Goal: Task Accomplishment & Management: Manage account settings

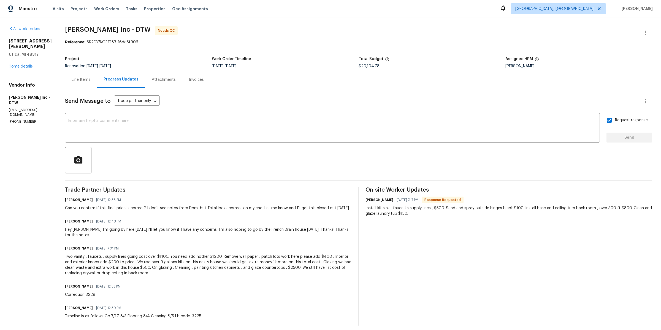
click at [31, 212] on section "All work orders 11040 Messmore Rd Utica, MI 48317 Home details Vendor Info Mich…" at bounding box center [30, 175] width 43 height 299
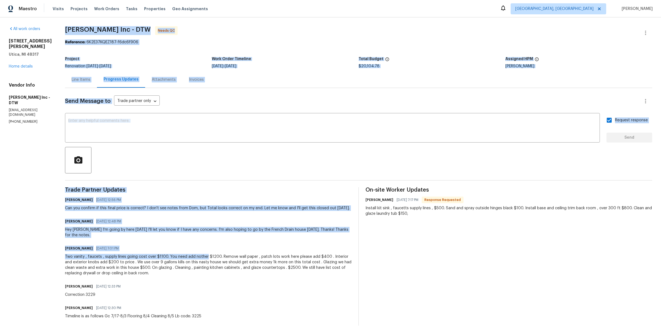
drag, startPoint x: 62, startPoint y: 29, endPoint x: 204, endPoint y: 257, distance: 268.9
click at [204, 255] on div "All work orders 11040 Messmore Rd Utica, MI 48317 Home details Vendor Info Mich…" at bounding box center [330, 175] width 661 height 317
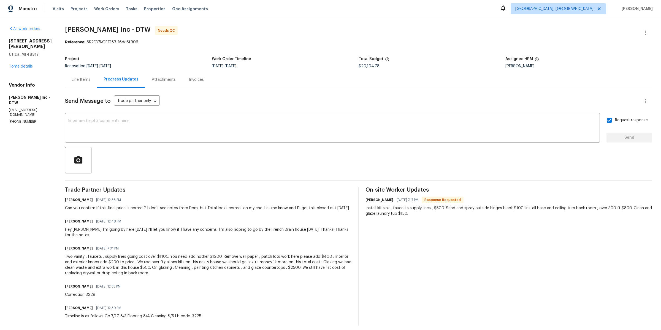
click at [226, 281] on div "Trade Partner Updates Kim Peshek 08/13/2025 12:56 PM Can you confirm if this fi…" at bounding box center [208, 256] width 287 height 138
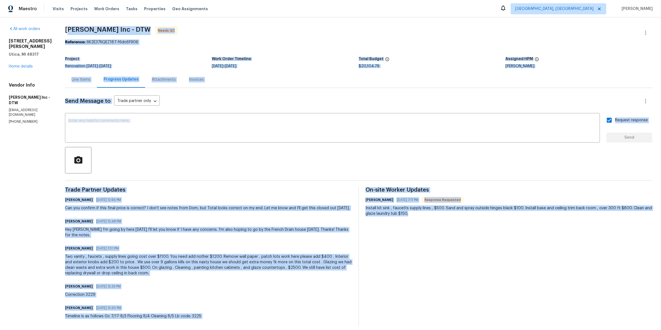
drag, startPoint x: 432, startPoint y: 255, endPoint x: 68, endPoint y: 26, distance: 429.7
click at [68, 27] on section "Michael Radney Inc - DTW Needs QC Reference: 6K2E37KQEZ187-f6dc6f906 Project Re…" at bounding box center [358, 175] width 587 height 299
click at [68, 26] on span "Michael Radney Inc - DTW" at bounding box center [108, 29] width 86 height 7
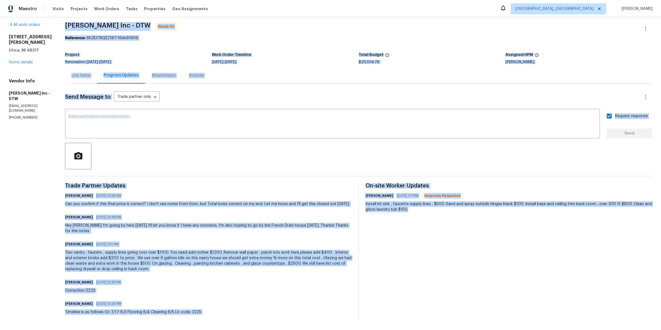
drag, startPoint x: 65, startPoint y: 28, endPoint x: 646, endPoint y: 322, distance: 651.2
click at [646, 322] on div "All work orders 11040 Messmore Rd Utica, MI 48317 Home details Vendor Info Mich…" at bounding box center [330, 171] width 661 height 317
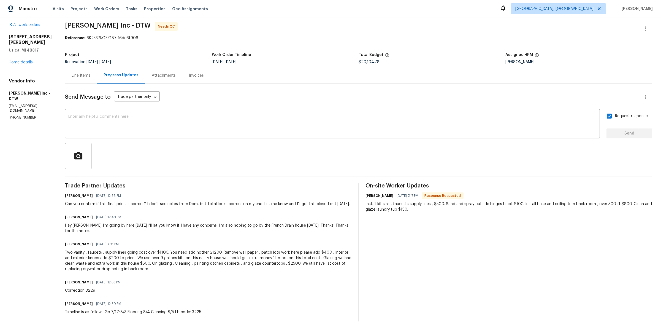
click at [521, 226] on div "On-site Worker Updates Michael Radney 07/31/2025 7:17 PM Response Requested Ins…" at bounding box center [508, 252] width 287 height 138
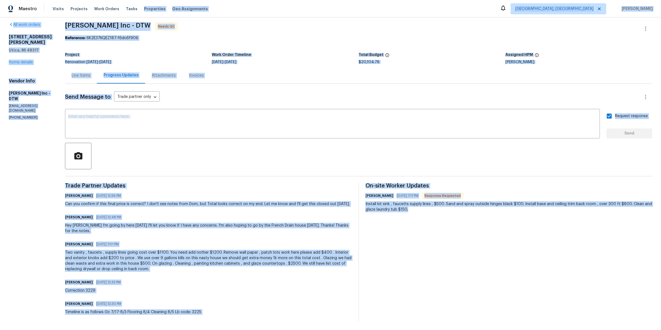
scroll to position [0, 0]
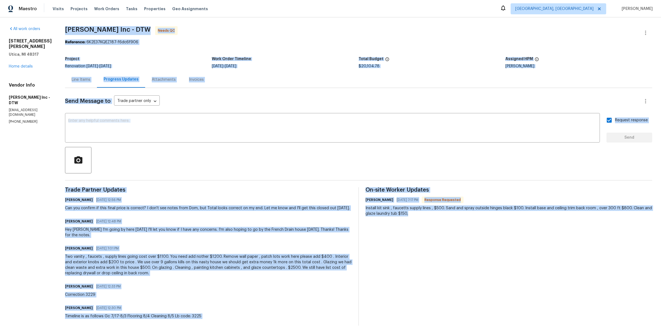
drag, startPoint x: 522, startPoint y: 226, endPoint x: 143, endPoint y: 29, distance: 427.1
click at [142, 28] on section "Michael Radney Inc - DTW Needs QC Reference: 6K2E37KQEZ187-f6dc6f906 Project Re…" at bounding box center [358, 175] width 587 height 299
click at [143, 29] on span "Michael Radney Inc - DTW" at bounding box center [108, 29] width 86 height 7
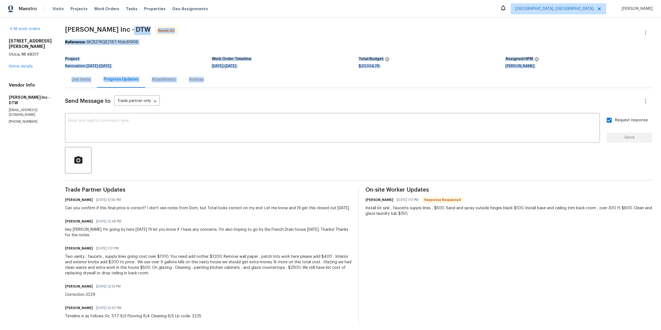
drag, startPoint x: 127, startPoint y: 28, endPoint x: 252, endPoint y: 78, distance: 134.2
click at [252, 79] on section "Michael Radney Inc - DTW Needs QC Reference: 6K2E37KQEZ187-f6dc6f906 Project Re…" at bounding box center [358, 175] width 587 height 299
click at [252, 78] on div "Line Items Progress Updates Attachments Invoices" at bounding box center [358, 79] width 587 height 17
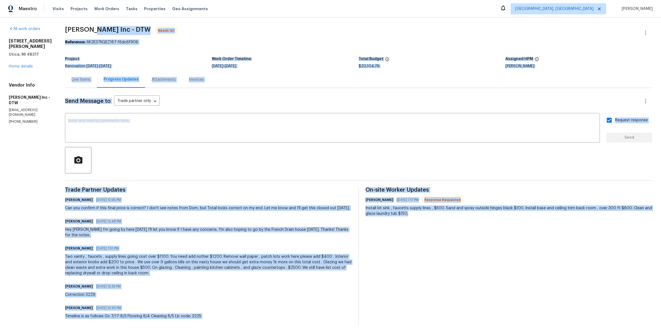
drag, startPoint x: 90, startPoint y: 26, endPoint x: 431, endPoint y: 318, distance: 448.8
click at [431, 318] on section "Michael Radney Inc - DTW Needs QC Reference: 6K2E37KQEZ187-f6dc6f906 Project Re…" at bounding box center [358, 175] width 587 height 299
click at [441, 246] on div "On-site Worker Updates Michael Radney 07/31/2025 7:17 PM Response Requested Ins…" at bounding box center [508, 256] width 287 height 138
drag, startPoint x: 441, startPoint y: 246, endPoint x: 258, endPoint y: 20, distance: 290.6
click at [257, 22] on div "All work orders 11040 Messmore Rd Utica, MI 48317 Home details Vendor Info Mich…" at bounding box center [330, 175] width 661 height 317
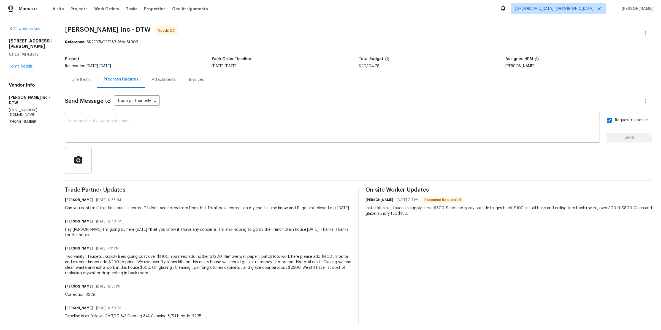
click at [258, 20] on div "All work orders 11040 Messmore Rd Utica, MI 48317 Home details Vendor Info Mich…" at bounding box center [330, 175] width 661 height 317
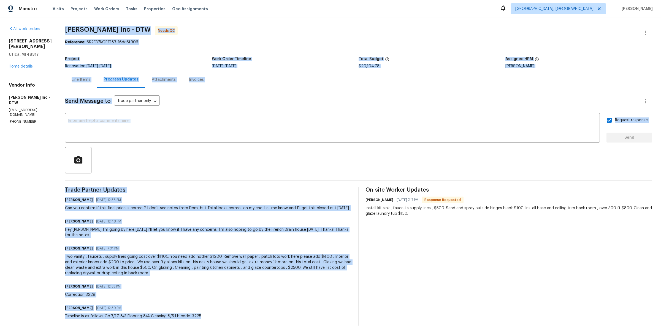
drag, startPoint x: 129, startPoint y: 25, endPoint x: 256, endPoint y: 324, distance: 325.0
click at [256, 325] on div "All work orders 11040 Messmore Rd Utica, MI 48317 Home details Vendor Info Mich…" at bounding box center [330, 175] width 661 height 317
click at [256, 324] on div "Trade Partner Updates Kim Peshek 08/13/2025 12:56 PM Can you confirm if this fi…" at bounding box center [208, 256] width 287 height 138
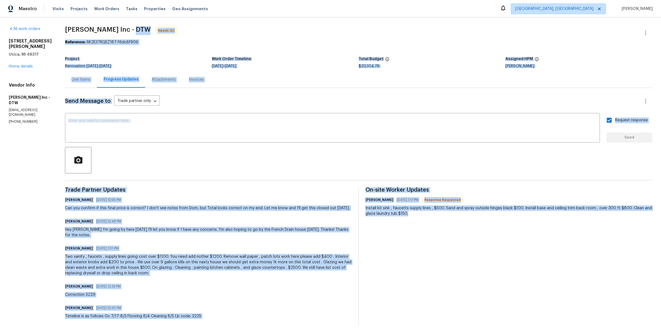
drag, startPoint x: 460, startPoint y: 240, endPoint x: 129, endPoint y: 28, distance: 393.2
click at [129, 28] on section "Michael Radney Inc - DTW Needs QC Reference: 6K2E37KQEZ187-f6dc6f906 Project Re…" at bounding box center [358, 175] width 587 height 299
click at [129, 28] on span "Michael Radney Inc - DTW" at bounding box center [108, 29] width 86 height 7
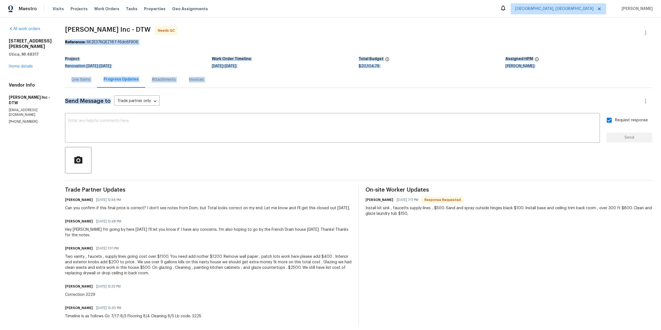
drag, startPoint x: 195, startPoint y: 32, endPoint x: 277, endPoint y: 108, distance: 111.5
click at [277, 109] on section "Michael Radney Inc - DTW Needs QC Reference: 6K2E37KQEZ187-f6dc6f906 Project Re…" at bounding box center [358, 175] width 587 height 299
click at [264, 77] on div "Line Items Progress Updates Attachments Invoices" at bounding box center [358, 79] width 587 height 17
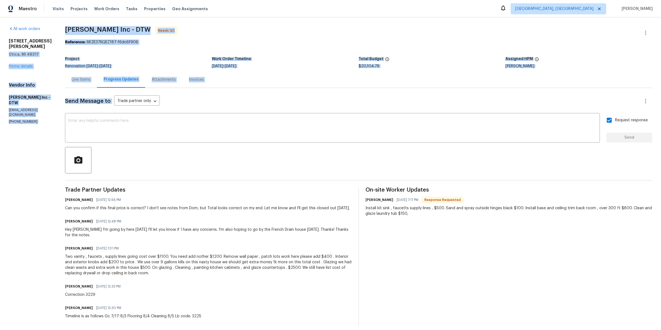
drag, startPoint x: 238, startPoint y: 142, endPoint x: 41, endPoint y: 50, distance: 217.8
click at [41, 50] on div "All work orders 11040 Messmore Rd Utica, MI 48317 Home details Vendor Info Mich…" at bounding box center [330, 175] width 661 height 317
click at [26, 181] on section "All work orders 11040 Messmore Rd Utica, MI 48317 Home details Vendor Info Mich…" at bounding box center [30, 175] width 43 height 299
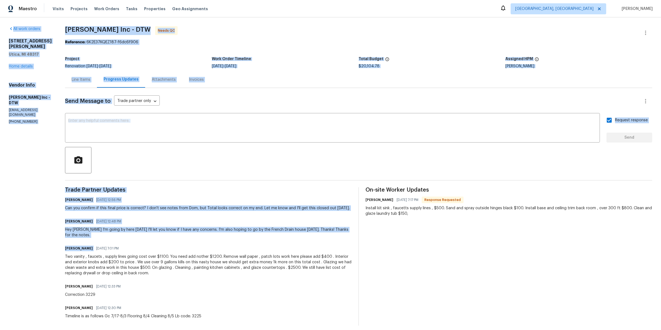
drag, startPoint x: 56, startPoint y: 23, endPoint x: 251, endPoint y: 242, distance: 293.2
click at [251, 242] on div "All work orders 11040 Messmore Rd Utica, MI 48317 Home details Vendor Info Mich…" at bounding box center [330, 175] width 661 height 317
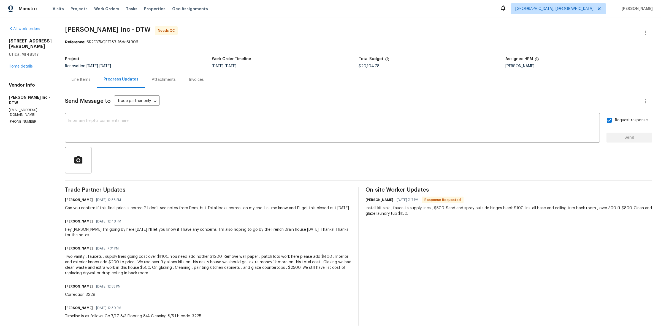
click at [263, 177] on div "Send Message to Trade partner only Trade partner only ​ x ​ Request response Se…" at bounding box center [358, 206] width 587 height 237
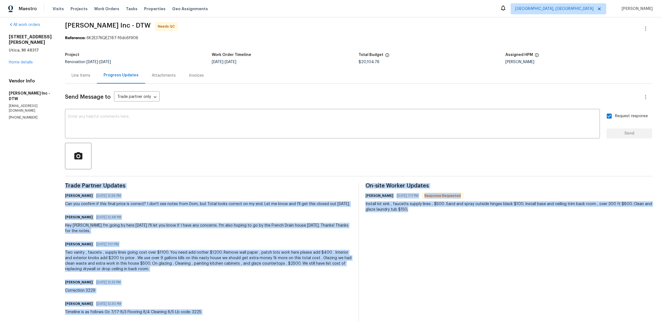
drag, startPoint x: 325, startPoint y: 172, endPoint x: 407, endPoint y: 330, distance: 177.7
click at [407, 329] on div "All work orders 11040 Messmore Rd Utica, MI 48317 Home details Vendor Info Mich…" at bounding box center [330, 173] width 661 height 312
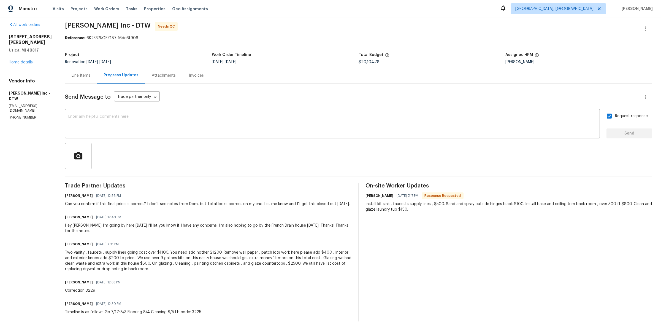
click at [419, 268] on div "On-site Worker Updates Michael Radney 07/31/2025 7:17 PM Response Requested Ins…" at bounding box center [508, 252] width 287 height 138
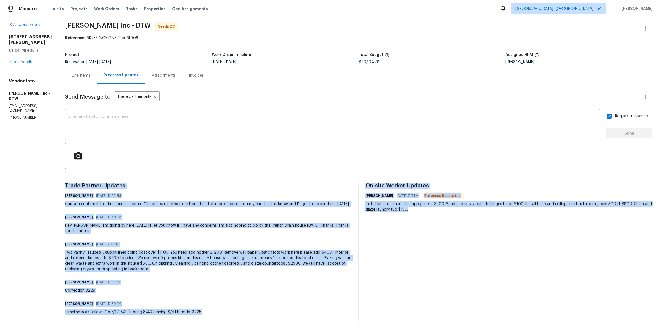
drag, startPoint x: 419, startPoint y: 268, endPoint x: 293, endPoint y: 150, distance: 172.4
click at [293, 150] on div "Send Message to Trade partner only Trade partner only ​ x ​ Request response Se…" at bounding box center [358, 202] width 587 height 237
click at [293, 150] on div at bounding box center [358, 156] width 587 height 26
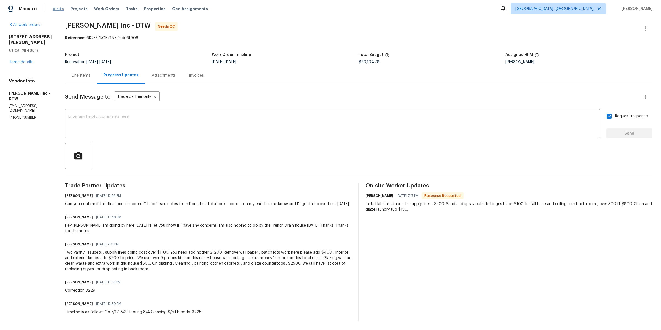
click at [53, 8] on span "Visits" at bounding box center [58, 9] width 11 height 6
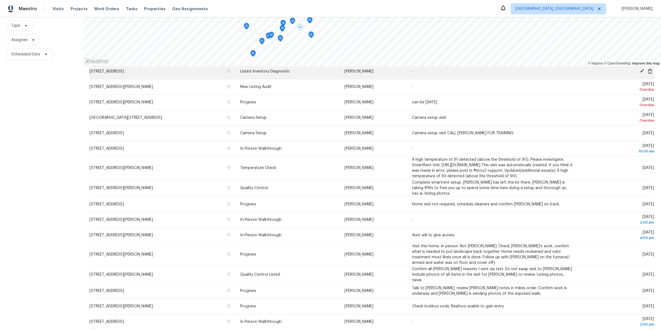
scroll to position [104, 0]
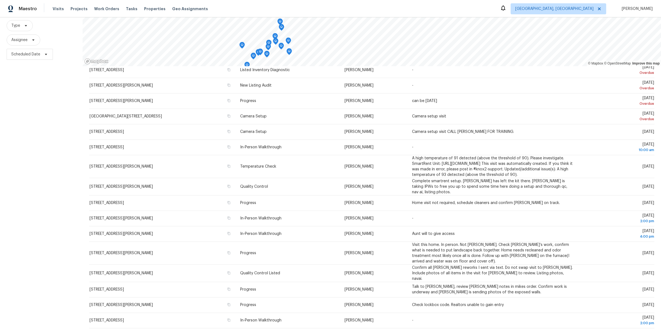
click at [54, 113] on div "Filters Reset ​ Type Assignee Scheduled Date" at bounding box center [41, 156] width 83 height 346
click at [61, 146] on div "Filters Reset ​ Type Assignee Scheduled Date" at bounding box center [41, 156] width 83 height 346
click at [37, 181] on div "Filters Reset ​ Type Assignee Scheduled Date" at bounding box center [41, 156] width 83 height 346
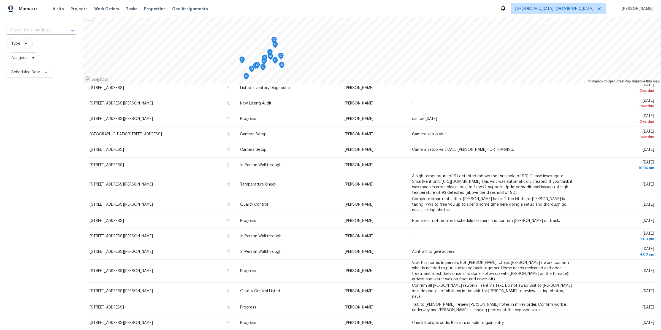
scroll to position [50, 0]
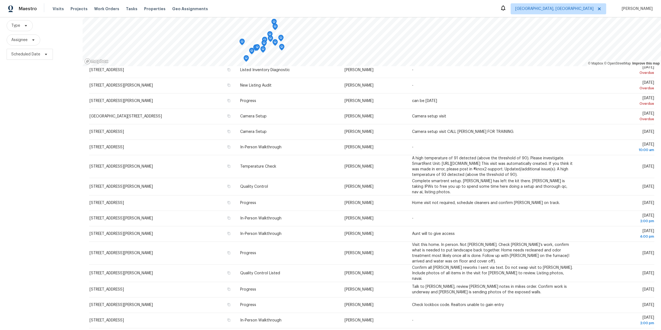
drag, startPoint x: 78, startPoint y: 80, endPoint x: 71, endPoint y: 143, distance: 63.4
click at [71, 143] on div "Filters Reset ​ Type Assignee Scheduled Date" at bounding box center [41, 156] width 83 height 346
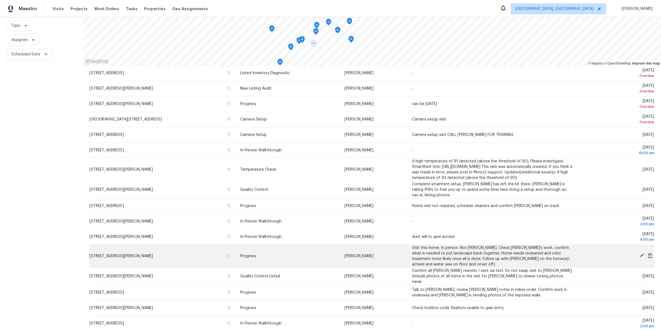
scroll to position [116, 0]
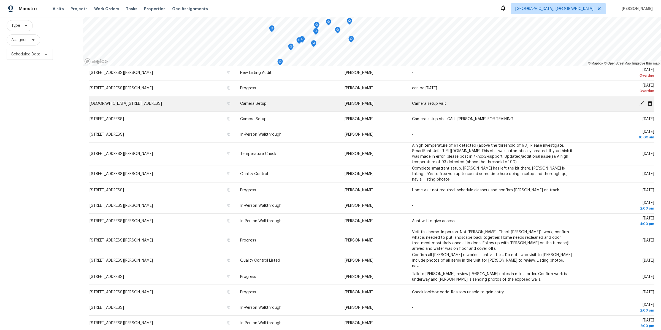
click at [650, 105] on icon at bounding box center [650, 103] width 4 height 5
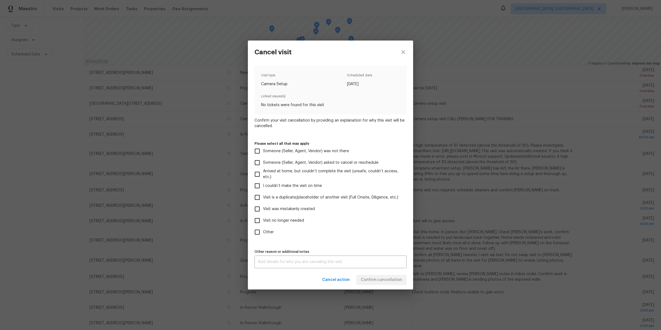
click at [280, 208] on span "Visit was mistakenly created" at bounding box center [289, 209] width 52 height 6
click at [263, 208] on input "Visit was mistakenly created" at bounding box center [257, 209] width 12 height 12
checkbox input "true"
click at [381, 282] on span "Confirm cancellation" at bounding box center [381, 279] width 41 height 7
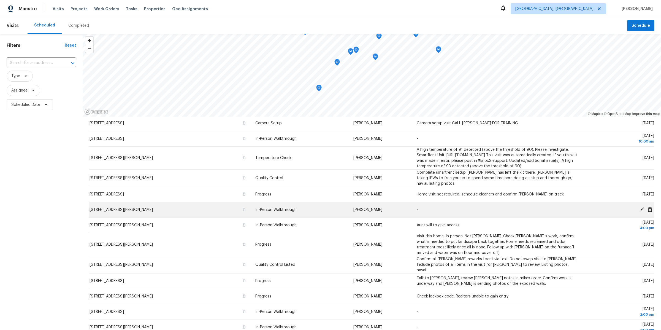
scroll to position [153, 0]
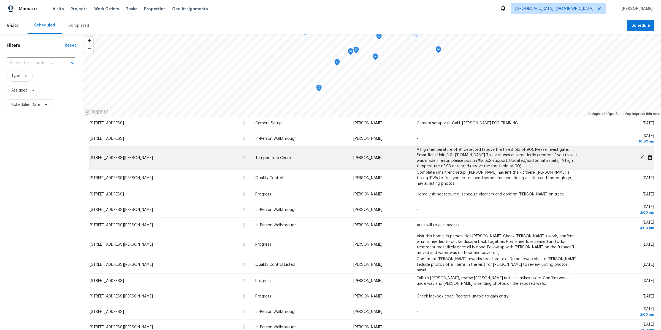
click at [641, 160] on icon at bounding box center [641, 157] width 5 height 5
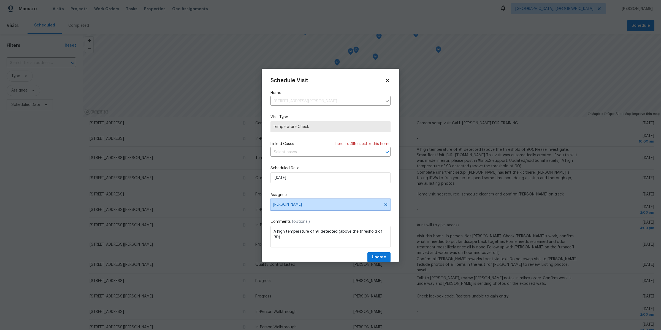
click at [281, 201] on span "[PERSON_NAME]" at bounding box center [330, 204] width 120 height 11
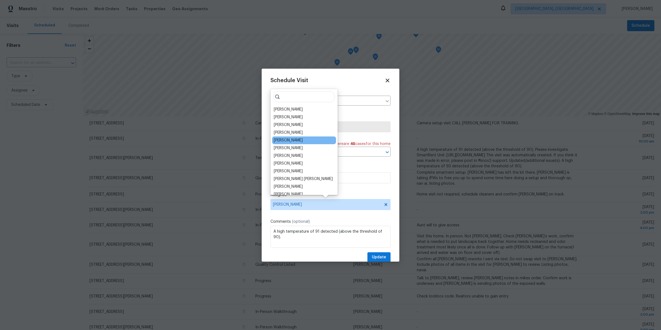
click at [285, 137] on div "Diana Brink" at bounding box center [304, 140] width 64 height 8
click at [279, 139] on div "Diana Brink" at bounding box center [288, 140] width 29 height 6
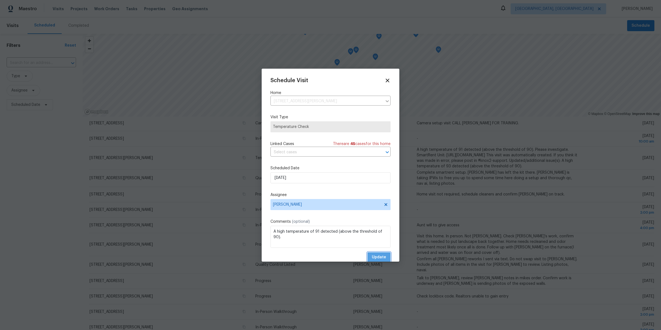
click at [380, 258] on span "Update" at bounding box center [379, 257] width 14 height 7
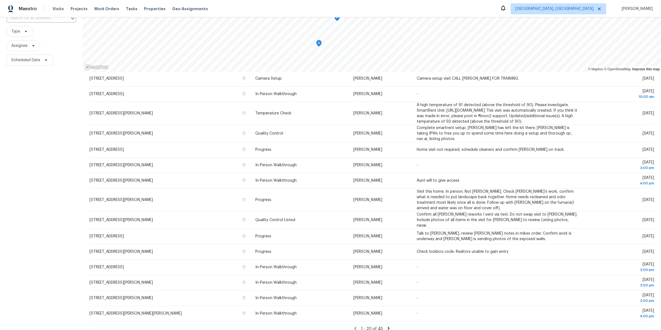
scroll to position [50, 0]
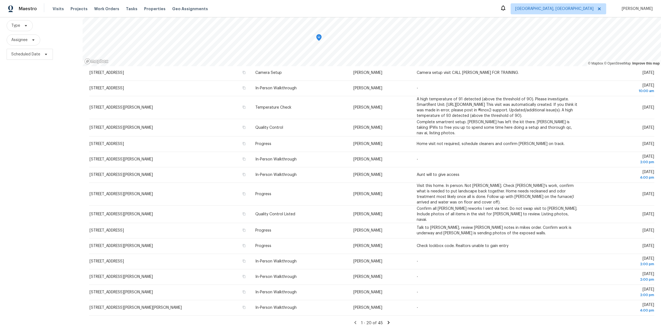
click at [40, 195] on div "Filters Reset ​ Type Assignee Scheduled Date" at bounding box center [41, 156] width 83 height 346
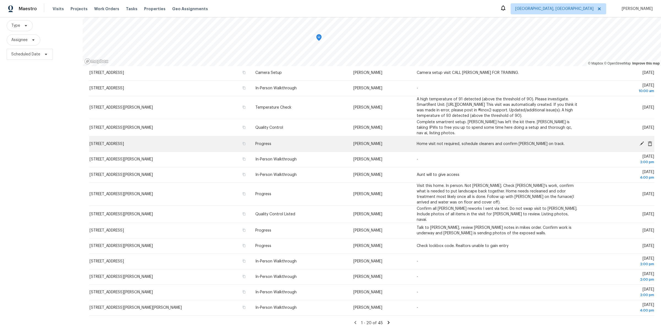
scroll to position [153, 0]
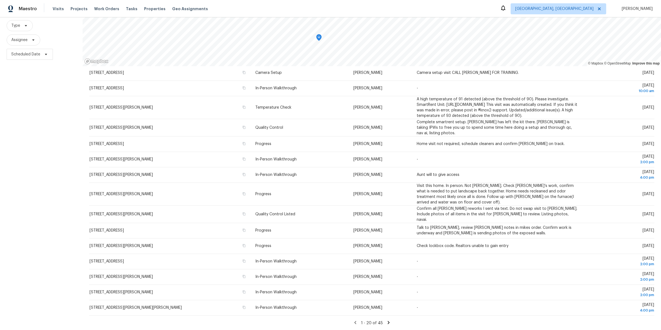
click at [73, 123] on div "Filters Reset ​ Type Assignee Scheduled Date" at bounding box center [41, 156] width 83 height 346
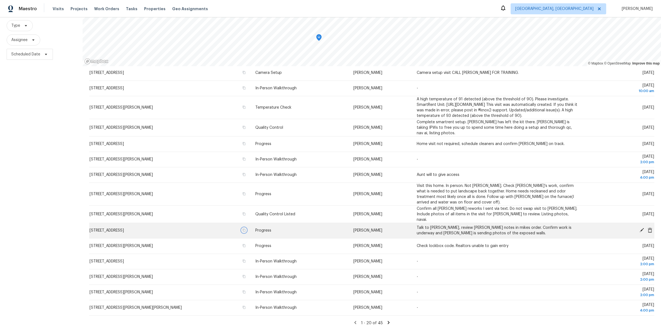
click at [242, 231] on icon "button" at bounding box center [243, 229] width 3 height 3
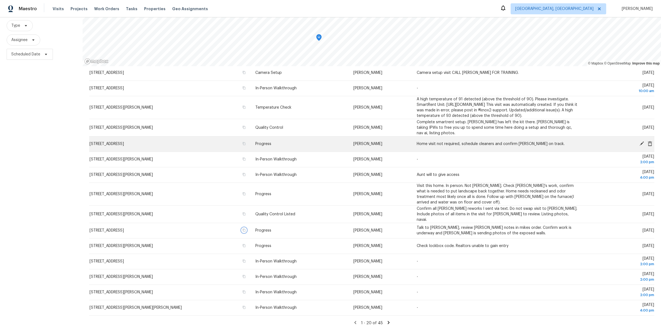
scroll to position [0, 0]
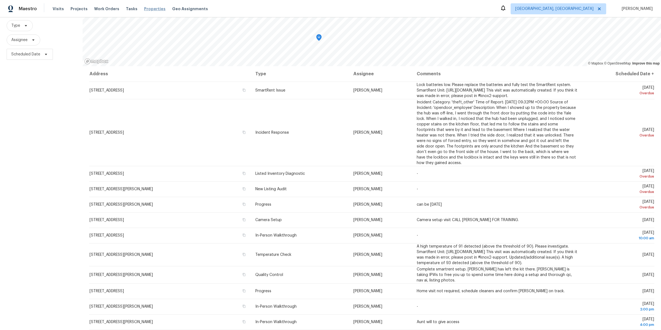
click at [144, 9] on span "Properties" at bounding box center [154, 9] width 21 height 6
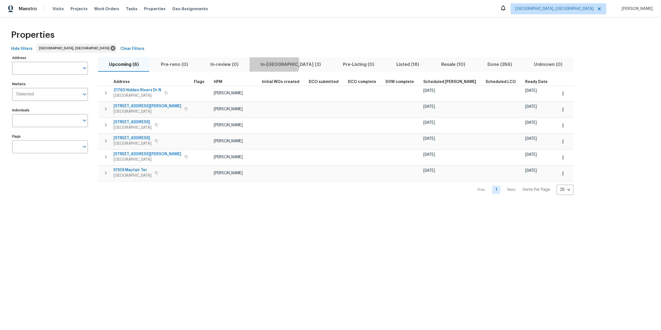
click at [270, 64] on span "In-reno (2)" at bounding box center [291, 65] width 76 height 8
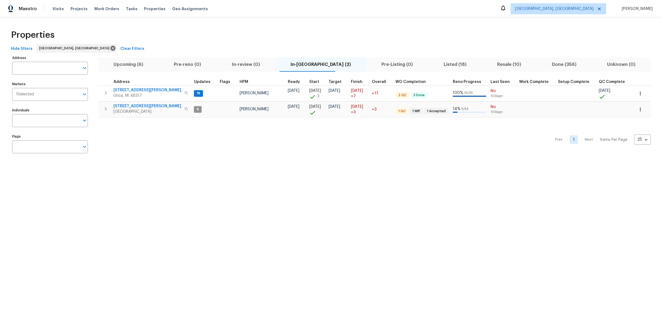
click at [298, 37] on div "Properties" at bounding box center [330, 35] width 643 height 18
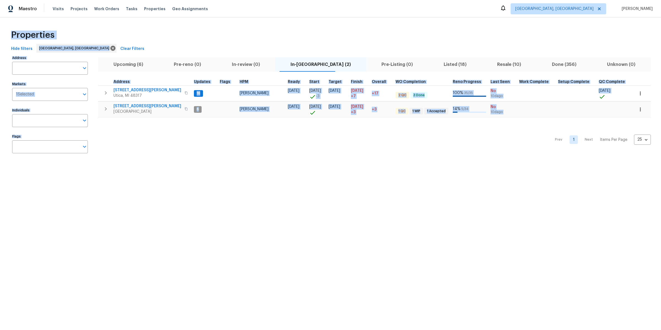
drag, startPoint x: 151, startPoint y: 23, endPoint x: 166, endPoint y: 216, distance: 193.9
click at [166, 167] on html "Maestro Visits Projects Work Orders Tasks Properties Geo Assignments Detroit, M…" at bounding box center [330, 83] width 661 height 167
drag, startPoint x: 116, startPoint y: 44, endPoint x: 123, endPoint y: 158, distance: 114.5
click at [124, 156] on div "Properties Hide filters Detroit, MI Clear Filters Address Address Markets 1 Sel…" at bounding box center [330, 92] width 661 height 150
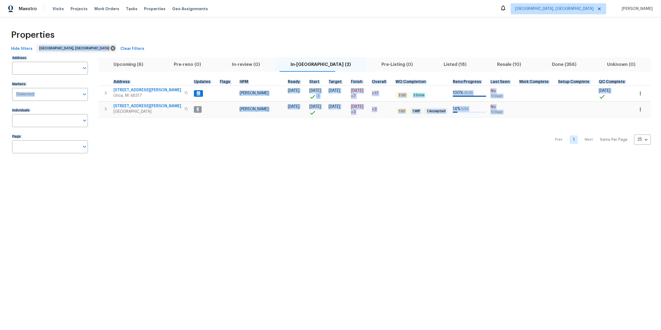
click at [123, 158] on div "Prev 1 Next Items Per Page 25 25 ​" at bounding box center [374, 137] width 553 height 41
drag, startPoint x: 227, startPoint y: 148, endPoint x: 219, endPoint y: 36, distance: 112.3
click at [219, 36] on div "Properties Hide filters Detroit, MI Clear Filters Address Address Markets 1 Sel…" at bounding box center [330, 92] width 661 height 150
click at [219, 36] on div "Properties" at bounding box center [330, 35] width 643 height 18
drag, startPoint x: 219, startPoint y: 36, endPoint x: 246, endPoint y: 165, distance: 131.3
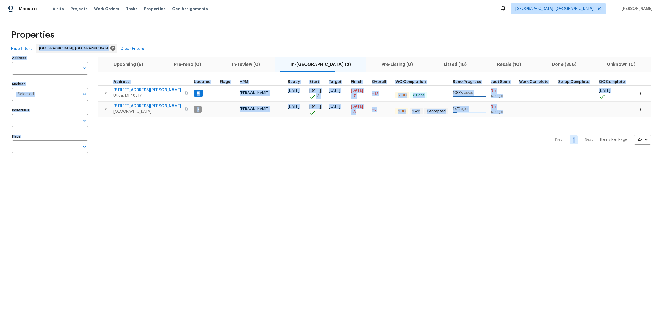
click at [246, 165] on div "Properties Hide filters Detroit, MI Clear Filters Address Address Markets 1 Sel…" at bounding box center [330, 92] width 661 height 150
drag, startPoint x: 137, startPoint y: 28, endPoint x: 213, endPoint y: 214, distance: 200.9
click at [213, 167] on html "Maestro Visits Projects Work Orders Tasks Properties Geo Assignments Detroit, M…" at bounding box center [330, 83] width 661 height 167
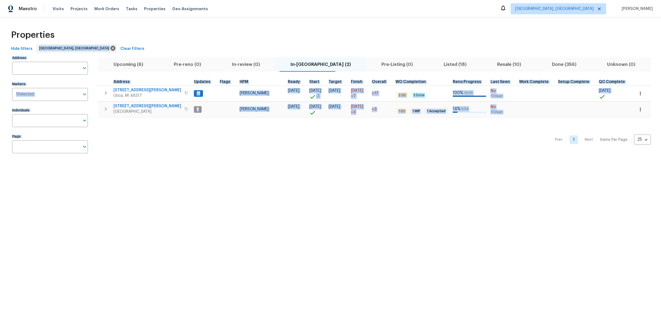
drag, startPoint x: 112, startPoint y: 34, endPoint x: 199, endPoint y: 180, distance: 170.2
click at [199, 167] on html "Maestro Visits Projects Work Orders Tasks Properties Geo Assignments Detroit, M…" at bounding box center [330, 83] width 661 height 167
drag, startPoint x: 462, startPoint y: 52, endPoint x: 460, endPoint y: 161, distance: 109.6
click at [461, 161] on div "Properties Hide filters Detroit, MI Clear Filters Address Address Markets 1 Sel…" at bounding box center [330, 92] width 661 height 150
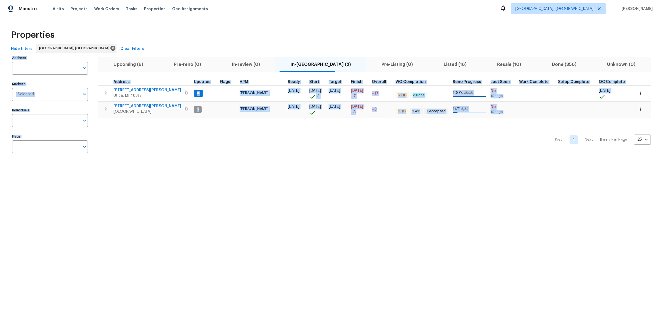
click at [460, 161] on div "Properties Hide filters Detroit, MI Clear Filters Address Address Markets 1 Sel…" at bounding box center [330, 92] width 661 height 150
drag, startPoint x: 426, startPoint y: 64, endPoint x: 426, endPoint y: 127, distance: 63.3
click at [426, 126] on div "Properties Hide filters Detroit, MI Clear Filters Address Address Markets 1 Sel…" at bounding box center [330, 92] width 661 height 150
click at [432, 63] on span "Listed (18)" at bounding box center [455, 65] width 47 height 8
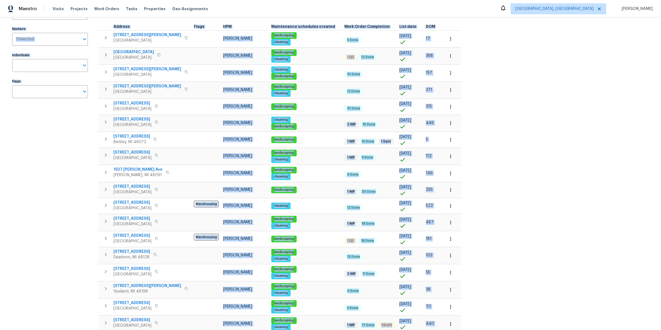
scroll to position [55, 0]
click at [104, 286] on icon "button" at bounding box center [105, 288] width 7 height 7
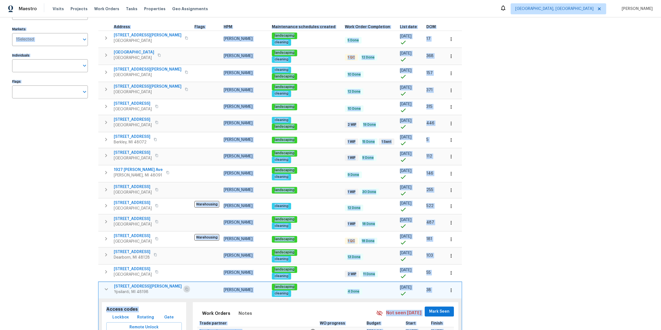
click at [185, 287] on icon "button" at bounding box center [186, 288] width 3 height 3
click at [52, 240] on div "Address Address Markets 1 Selected Markets Individuals Individuals Flags Flags" at bounding box center [53, 218] width 83 height 439
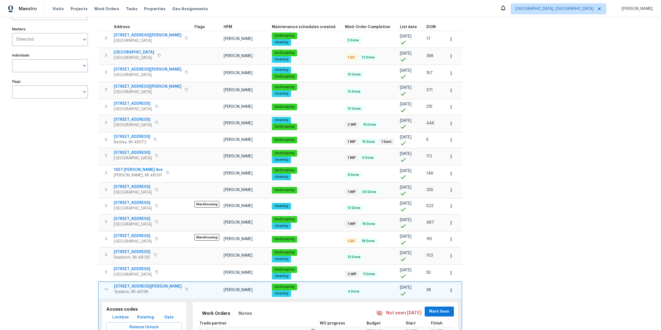
scroll to position [0, 0]
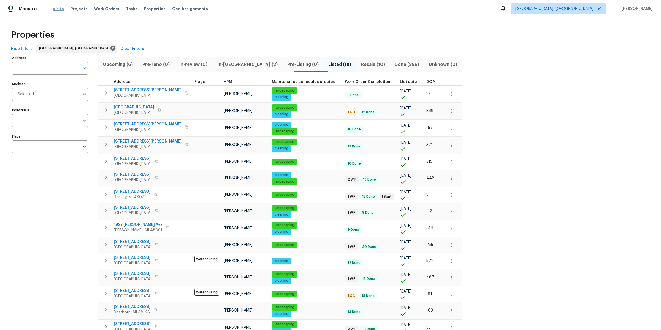
click at [55, 9] on span "Visits" at bounding box center [58, 9] width 11 height 6
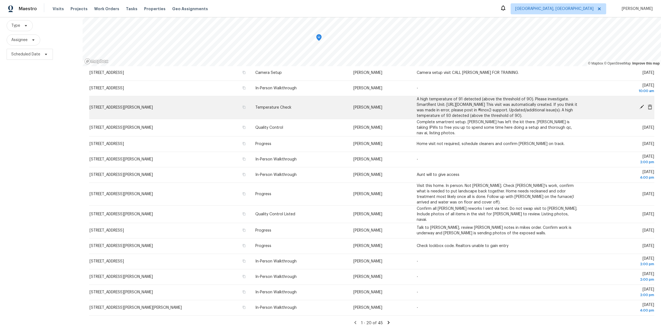
scroll to position [153, 0]
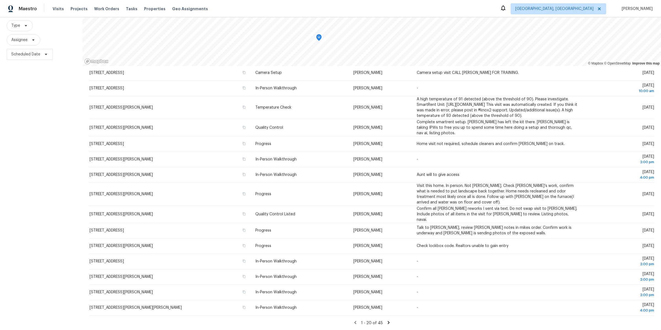
click at [388, 322] on icon at bounding box center [388, 322] width 2 height 3
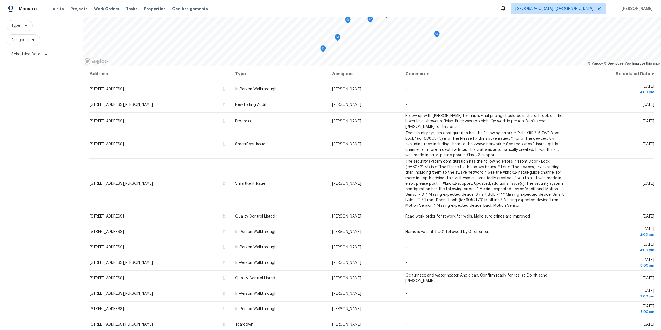
scroll to position [0, 0]
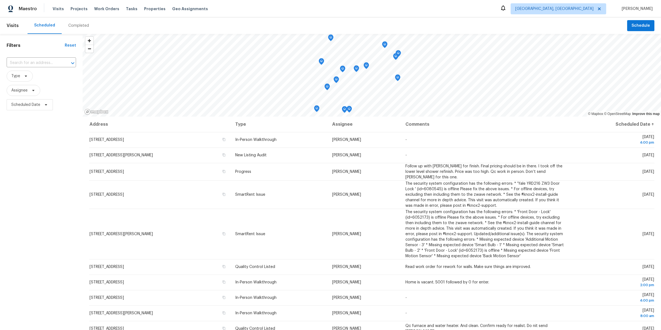
click at [55, 183] on div "Filters Reset ​ Type Assignee Scheduled Date" at bounding box center [41, 207] width 83 height 346
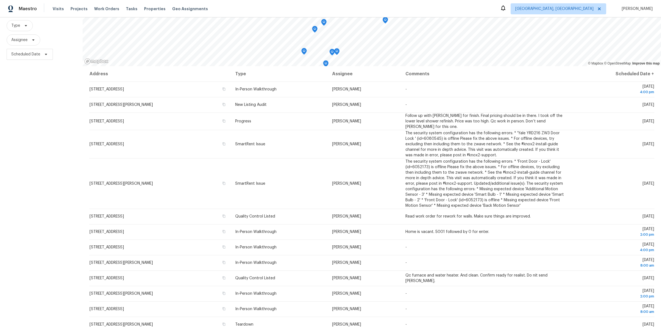
scroll to position [122, 0]
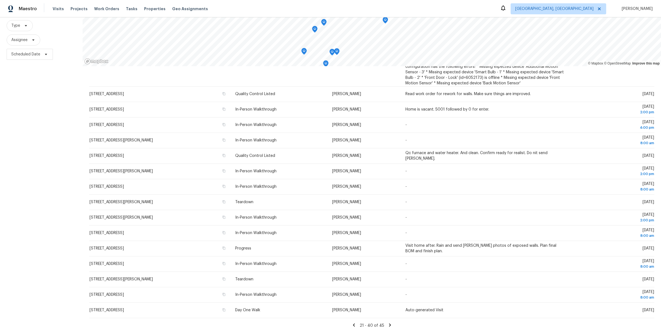
click at [355, 323] on icon at bounding box center [354, 324] width 2 height 3
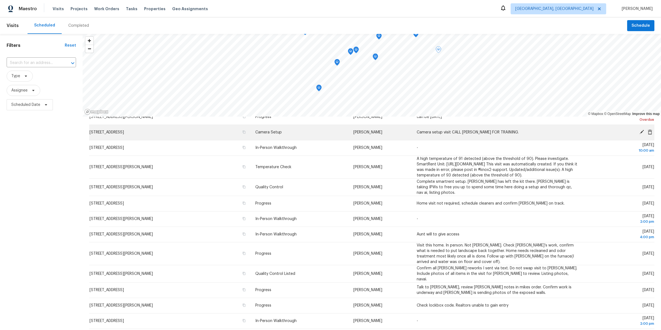
scroll to position [153, 0]
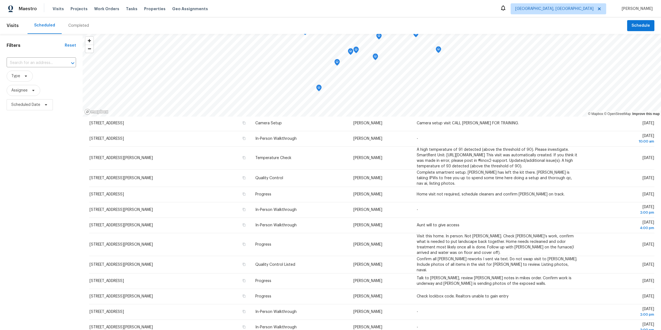
click at [31, 234] on div "Filters Reset ​ Type Assignee Scheduled Date" at bounding box center [41, 207] width 83 height 346
click at [45, 59] on input "text" at bounding box center [34, 63] width 54 height 9
type input "brady"
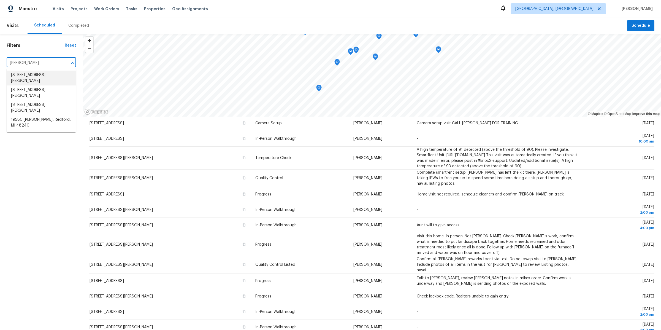
click at [44, 78] on li "17398 Brady, Redford, MI 48240" at bounding box center [41, 77] width 69 height 15
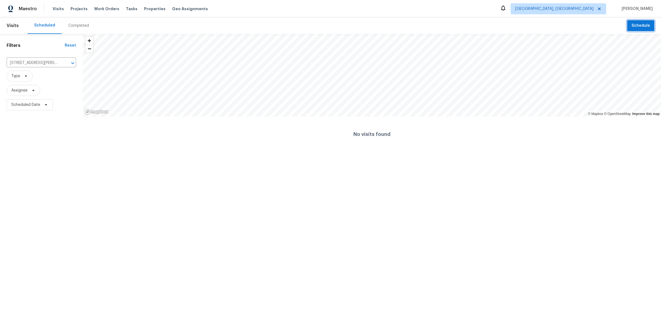
click at [635, 28] on span "Schedule" at bounding box center [640, 25] width 18 height 7
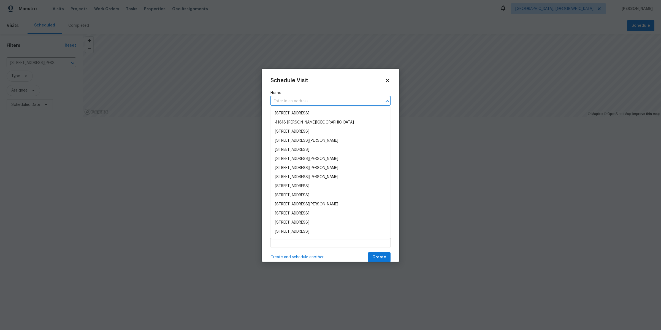
click at [321, 100] on input "text" at bounding box center [322, 101] width 105 height 9
type input "v"
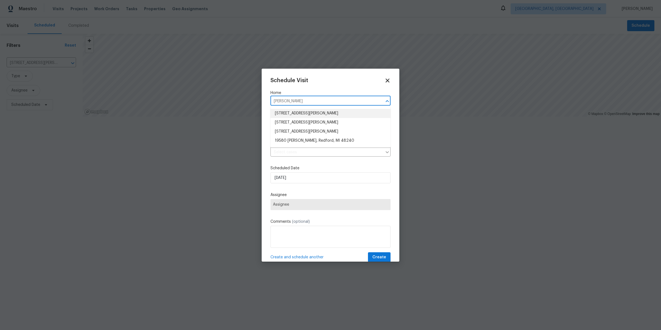
type input "brady"
click at [385, 78] on icon at bounding box center [387, 80] width 6 height 6
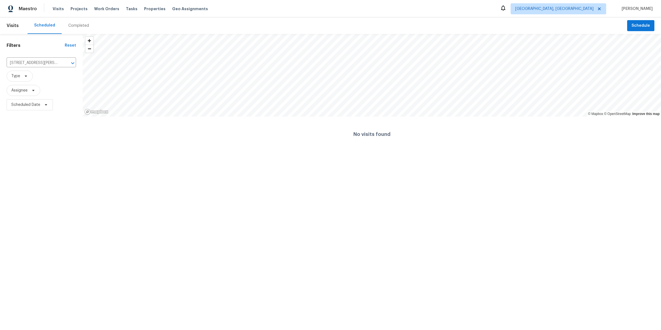
click at [77, 29] on div "Completed" at bounding box center [79, 25] width 34 height 17
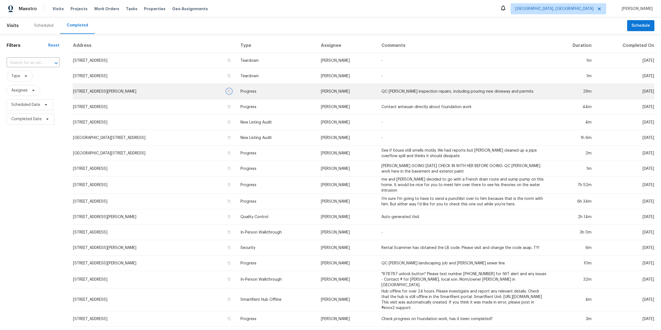
click at [231, 91] on icon "button" at bounding box center [228, 90] width 3 height 3
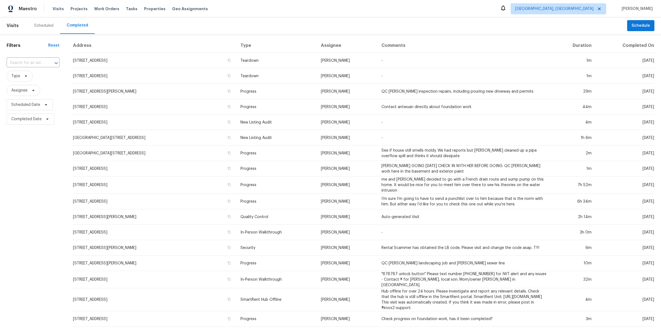
click at [46, 21] on div "Scheduled" at bounding box center [44, 25] width 32 height 17
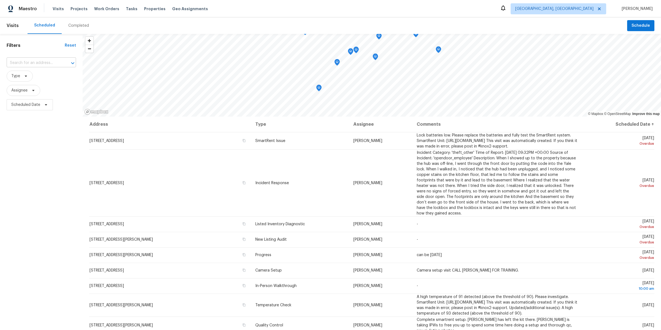
click at [40, 60] on input "text" at bounding box center [34, 63] width 54 height 9
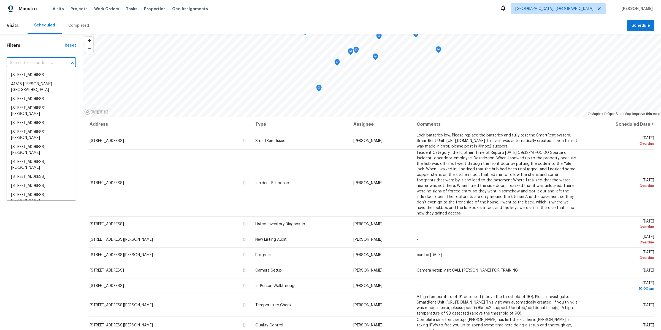
paste input "11421 Brady, Redford, MI 48239"
type input "11421 Brady, Redford, MI 48239"
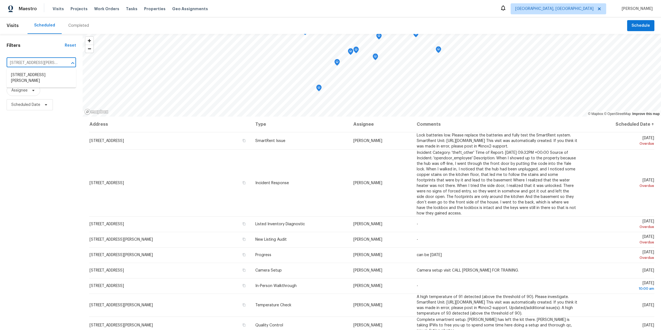
scroll to position [0, 5]
click at [37, 72] on li "11421 Brady, Redford, MI 48239" at bounding box center [41, 77] width 69 height 15
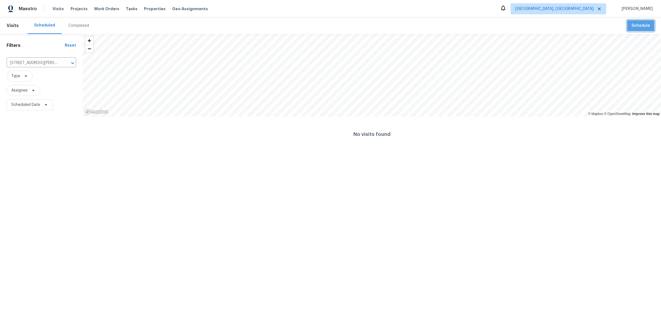
click at [645, 26] on span "Schedule" at bounding box center [640, 25] width 18 height 7
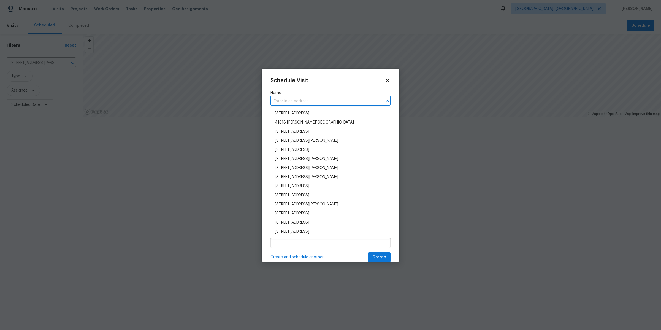
click at [365, 98] on input "text" at bounding box center [322, 101] width 105 height 9
paste input "11421 Brady, Redford, MI 48239"
type input "11421 Brady, Redford, MI 48239"
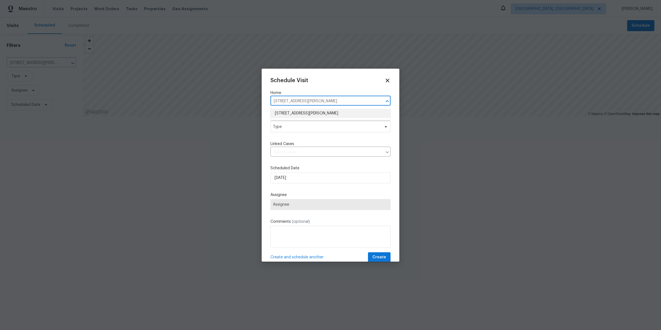
click at [295, 115] on li "11421 Brady, Redford, MI 48239" at bounding box center [330, 113] width 120 height 9
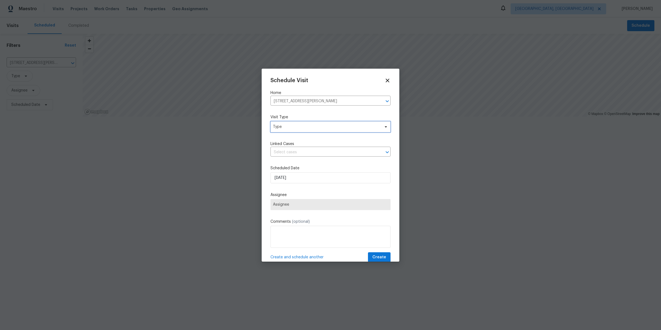
click at [291, 126] on span "Type" at bounding box center [326, 127] width 107 height 6
type input "progress"
click at [278, 161] on div "Progress" at bounding box center [282, 161] width 16 height 6
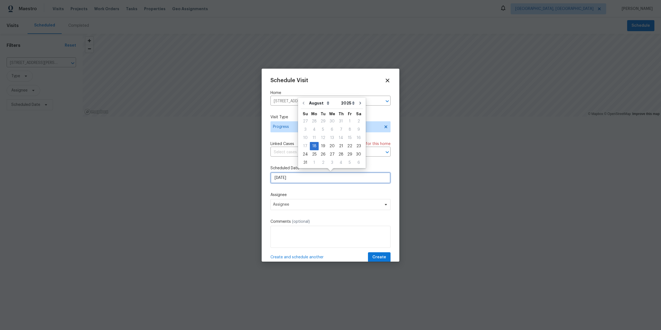
click at [281, 177] on input "8/18/2025" at bounding box center [330, 177] width 120 height 11
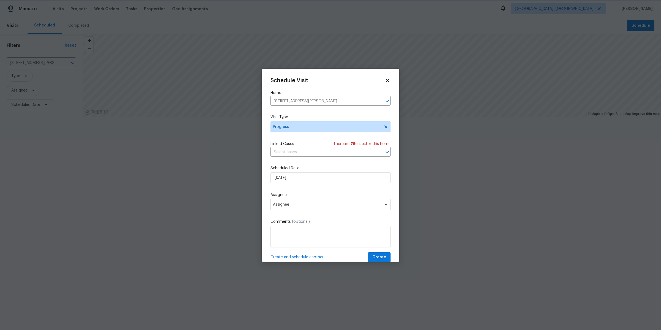
click at [283, 190] on div "Schedule Visit Home 11421 Brady, Redford, MI 48239 ​ Visit Type Progress Linked…" at bounding box center [330, 169] width 120 height 185
click at [283, 202] on span "Assignee" at bounding box center [327, 204] width 108 height 4
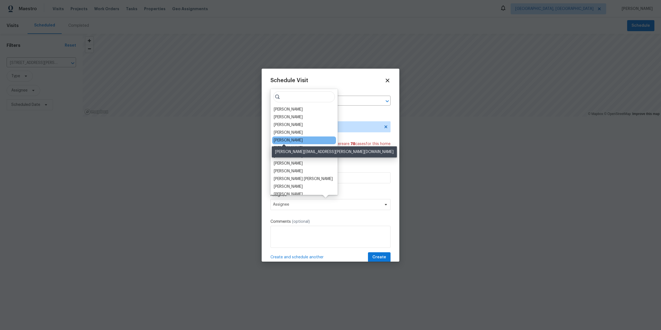
click at [281, 140] on div "Diana Brink" at bounding box center [288, 140] width 29 height 6
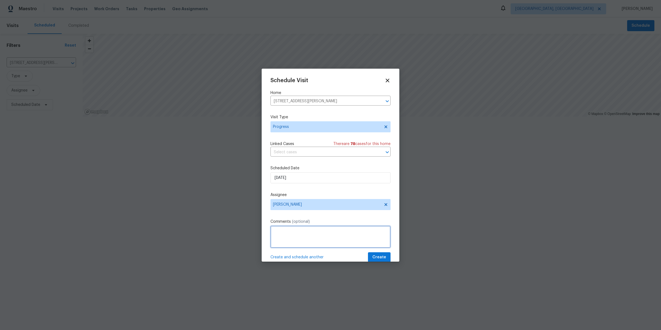
click at [291, 242] on textarea at bounding box center [330, 237] width 120 height 22
drag, startPoint x: 324, startPoint y: 242, endPoint x: 249, endPoint y: 223, distance: 77.8
click at [249, 223] on div "Schedule Visit Home 11421 Brady, Redford, MI 48239 ​ Visit Type Progress Linked…" at bounding box center [330, 165] width 661 height 330
type textarea "Check and confirm if driveway concrete is poured and other work is underway (el…"
click at [291, 257] on span "Create and schedule another" at bounding box center [296, 257] width 53 height 6
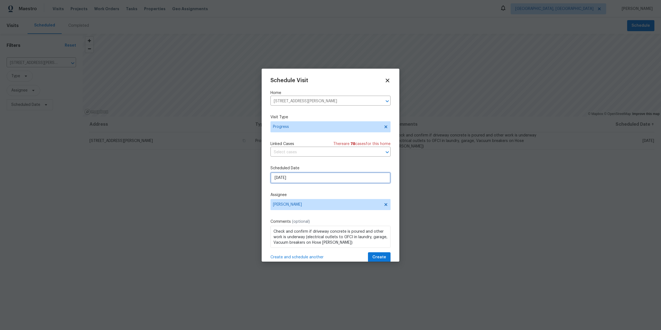
click at [303, 176] on input "8/18/2025" at bounding box center [330, 177] width 120 height 11
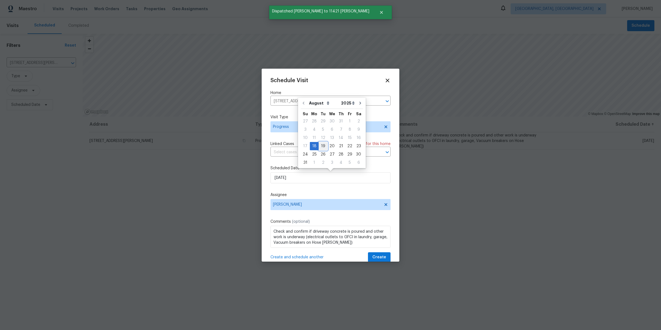
click at [323, 145] on div "19" at bounding box center [323, 146] width 9 height 8
type input "8/19/2025"
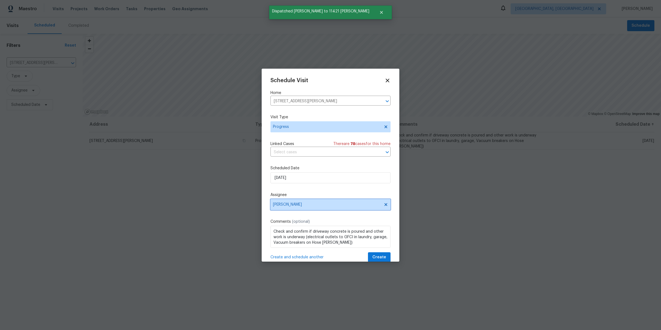
click at [289, 201] on span "Diana Brink" at bounding box center [330, 204] width 120 height 11
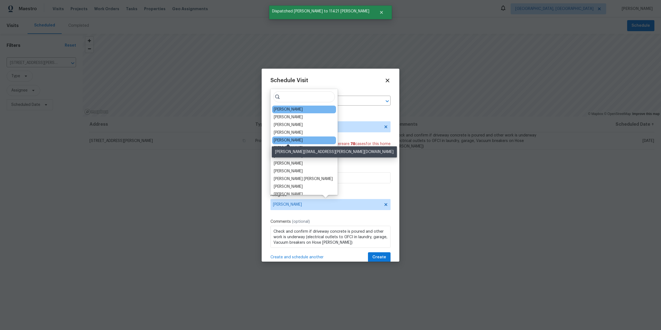
click at [283, 142] on div "Dominic Herron" at bounding box center [288, 140] width 29 height 6
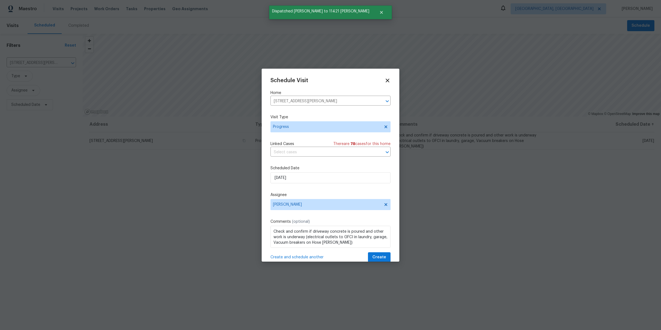
click at [311, 170] on label "Scheduled Date" at bounding box center [330, 168] width 120 height 6
click at [337, 244] on textarea "Check and confirm if driveway concrete is poured and other work is underway (el…" at bounding box center [330, 237] width 120 height 22
drag, startPoint x: 338, startPoint y: 242, endPoint x: 266, endPoint y: 229, distance: 73.3
click at [266, 229] on div "Schedule Visit Home 11421 Brady, Redford, MI 48239 ​ Visit Type Progress Linked…" at bounding box center [331, 165] width 138 height 193
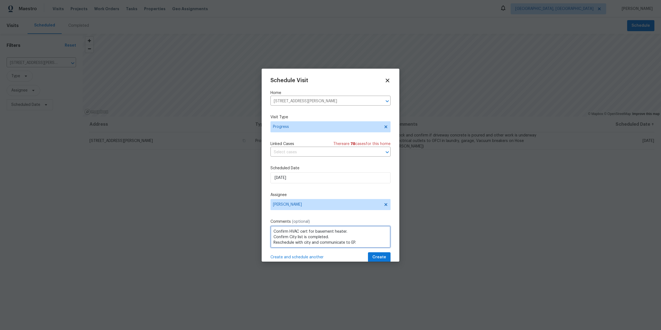
type textarea "Confirm HVAC cert for basement heater. Confirm City list is completed. Reschedu…"
click at [379, 255] on span "Create" at bounding box center [379, 257] width 14 height 7
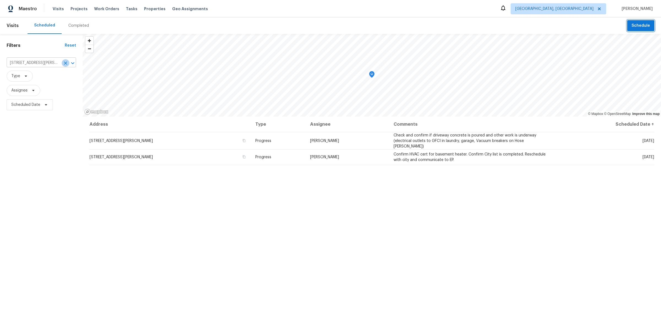
click at [67, 62] on icon "Clear" at bounding box center [66, 63] width 6 height 6
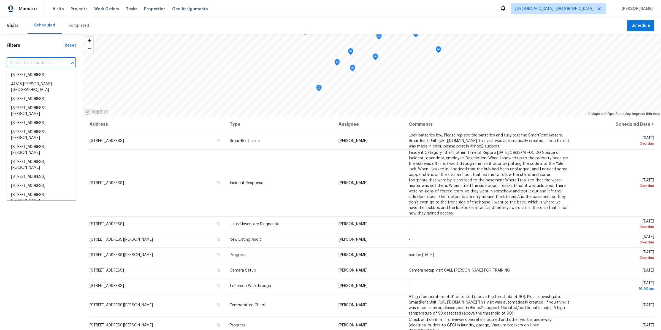
click at [42, 61] on input "text" at bounding box center [34, 63] width 54 height 9
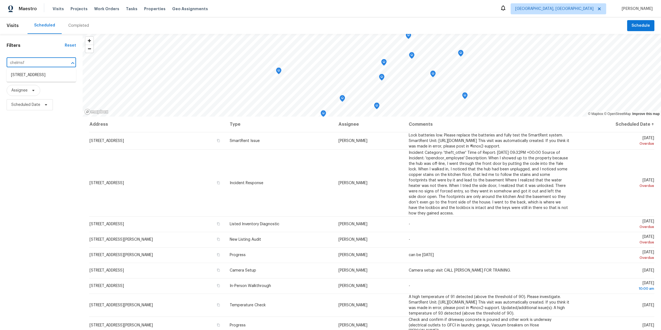
type input "chelmsfo"
click at [38, 74] on li "29743 Chelmsford Rd, Southfield, MI 48076" at bounding box center [41, 74] width 69 height 9
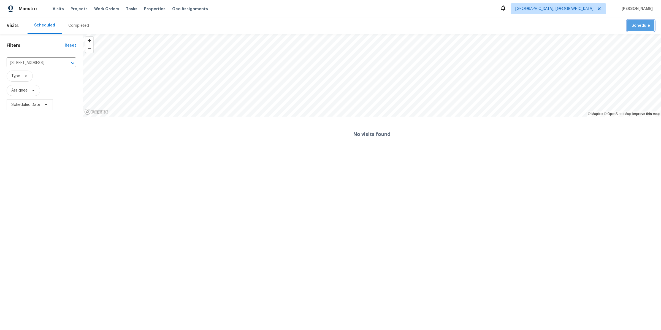
click at [641, 26] on span "Schedule" at bounding box center [640, 25] width 18 height 7
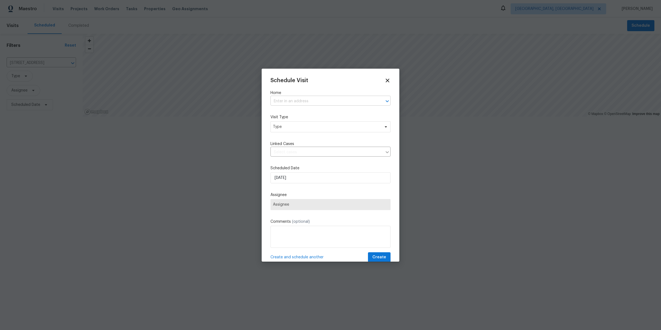
click at [297, 102] on input "text" at bounding box center [322, 101] width 105 height 9
type input "chelms"
click at [298, 117] on li "29743 Chelmsford Rd, Southfield, MI 48076" at bounding box center [330, 113] width 120 height 9
click at [294, 125] on span "Type" at bounding box center [326, 127] width 107 height 6
type input "BOM"
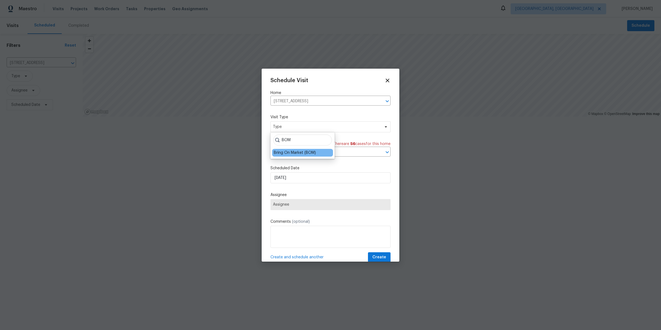
click at [283, 154] on div "Bring On Market (BOM)" at bounding box center [295, 153] width 42 height 6
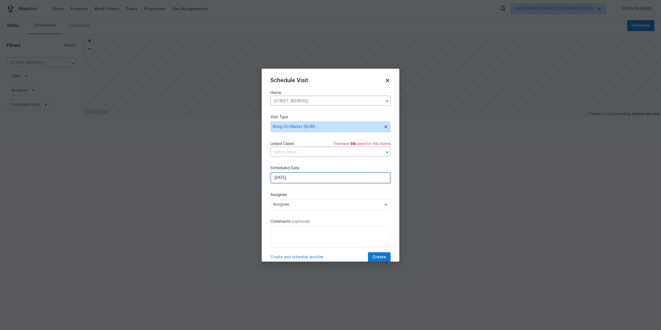
click at [284, 176] on input "8/18/2025" at bounding box center [330, 177] width 120 height 11
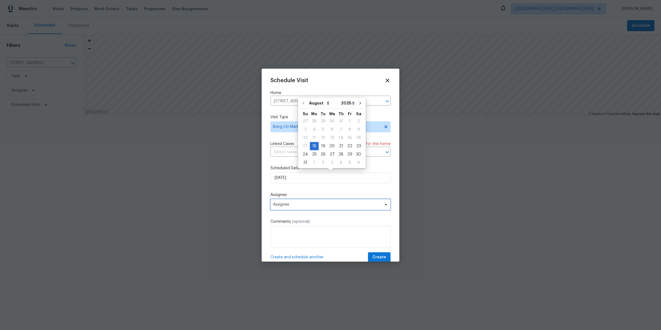
click at [288, 203] on span "Assignee" at bounding box center [327, 204] width 108 height 4
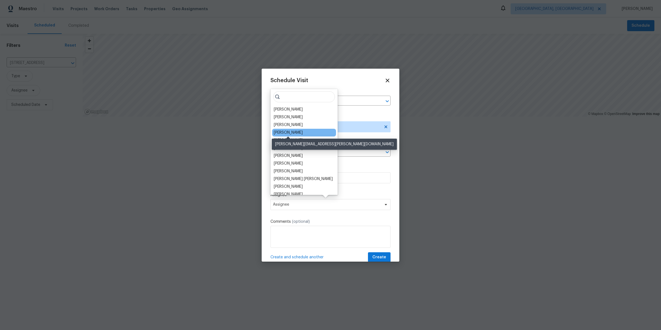
click at [284, 131] on div "Dominic Herron" at bounding box center [288, 133] width 29 height 6
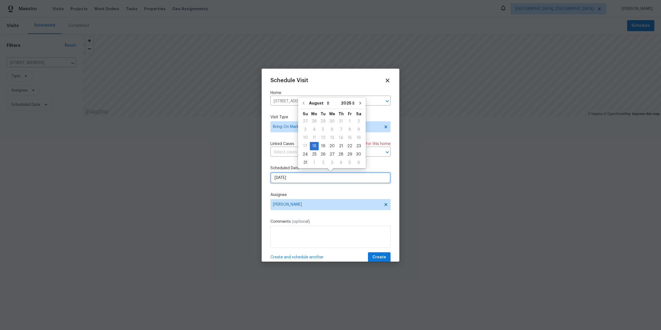
click at [290, 179] on input "8/18/2025" at bounding box center [330, 177] width 120 height 11
click at [322, 146] on div "19" at bounding box center [323, 146] width 9 height 8
type input "8/19/2025"
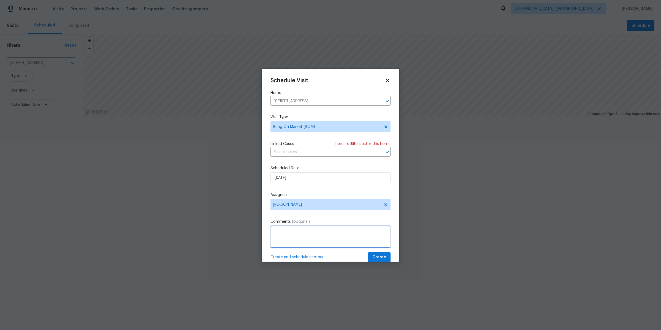
click at [289, 238] on textarea at bounding box center [330, 237] width 120 height 22
type textarea "Take new listing photos and confirm work. John sent his guys back to try and fi…"
click at [382, 257] on span "Create" at bounding box center [379, 257] width 14 height 7
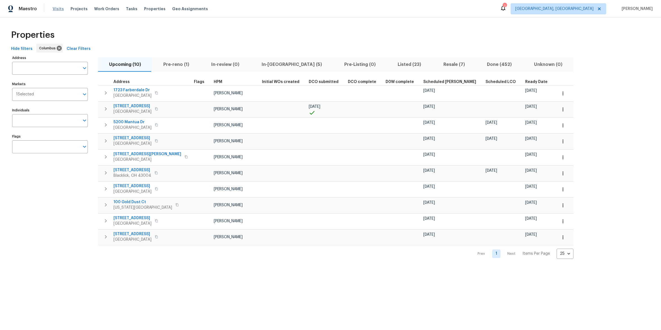
click at [54, 9] on span "Visits" at bounding box center [58, 9] width 11 height 6
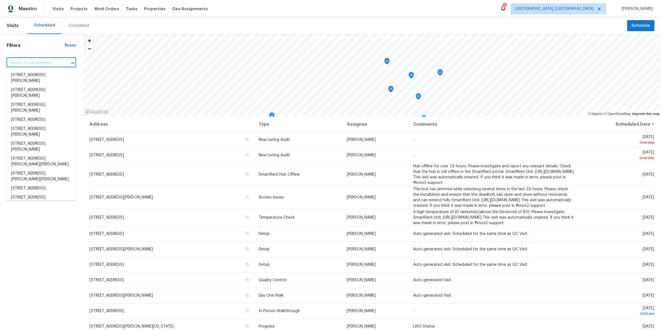
click at [46, 63] on input "text" at bounding box center [34, 63] width 54 height 9
click at [117, 25] on div "Scheduled Completed" at bounding box center [327, 25] width 599 height 17
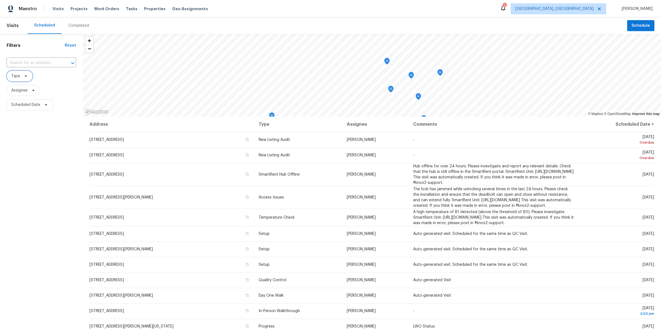
click at [19, 75] on span "Type" at bounding box center [15, 76] width 9 height 6
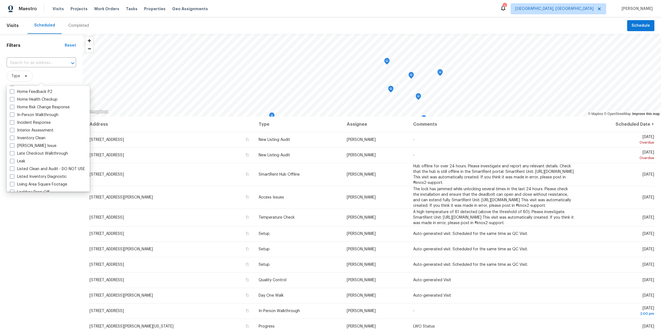
scroll to position [202, 0]
click at [14, 104] on span at bounding box center [12, 104] width 4 height 4
click at [13, 104] on input "In-Person Walkthrough" at bounding box center [12, 104] width 4 height 4
checkbox input "true"
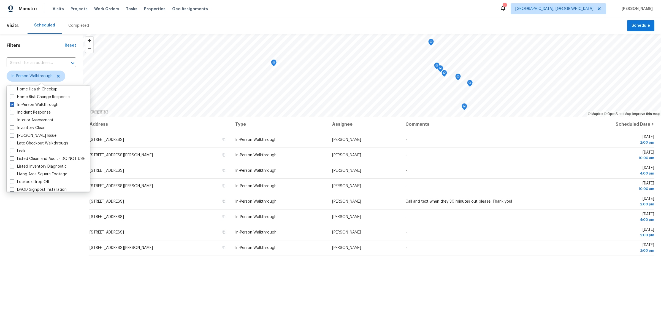
click at [36, 238] on div "Filters Reset ​ In-Person Walkthrough Assignee Scheduled Date" at bounding box center [41, 207] width 83 height 346
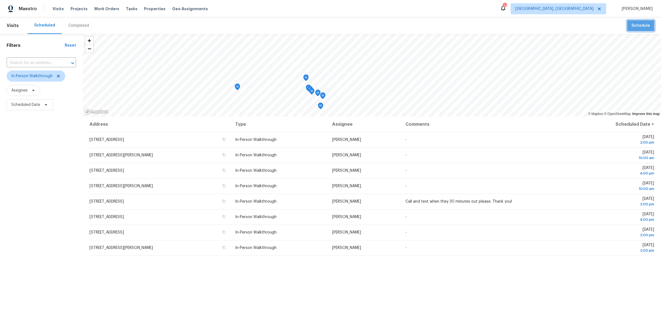
click at [639, 28] on span "Schedule" at bounding box center [640, 25] width 18 height 7
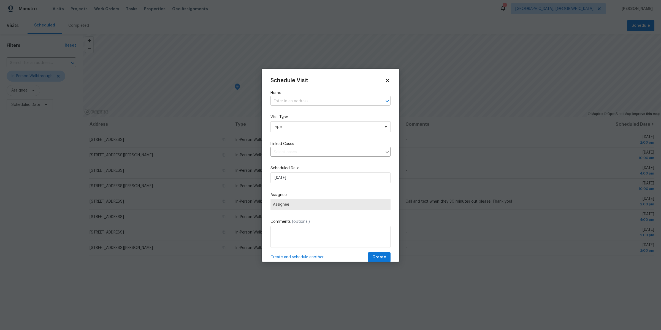
click at [305, 102] on input "text" at bounding box center [322, 101] width 105 height 9
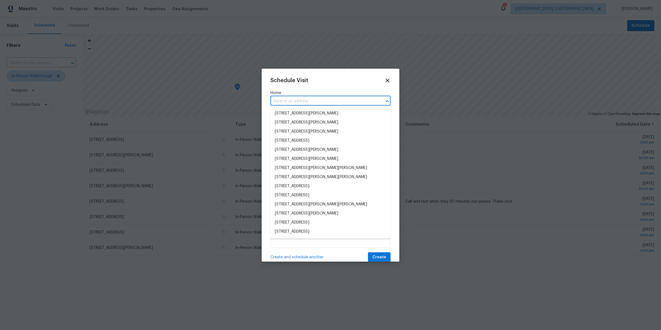
paste input "2998 Osgood Rd E, Columbus, OH 43232"
type input "2998 Osgood Rd E, Columbus, OH 43232"
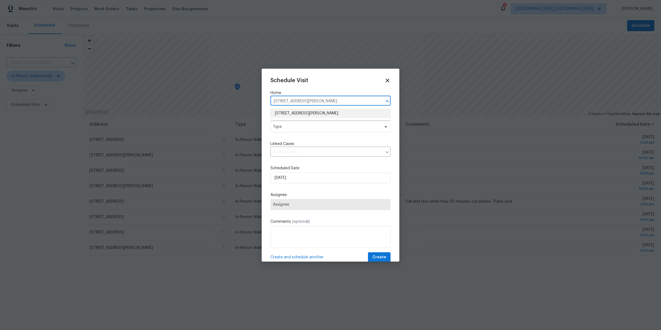
click at [296, 113] on li "2998 Osgood Rd E, Columbus, OH 43232" at bounding box center [330, 113] width 120 height 9
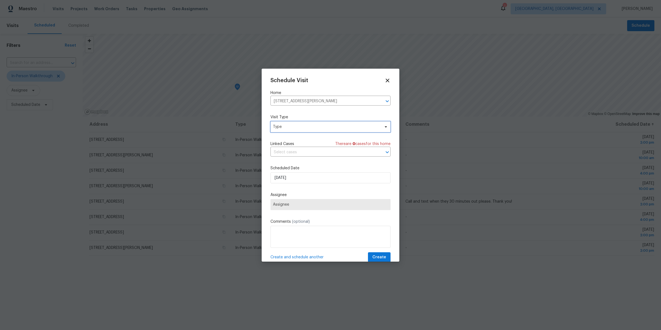
click at [285, 127] on span "Type" at bounding box center [326, 127] width 107 height 6
click at [386, 78] on icon at bounding box center [387, 80] width 6 height 6
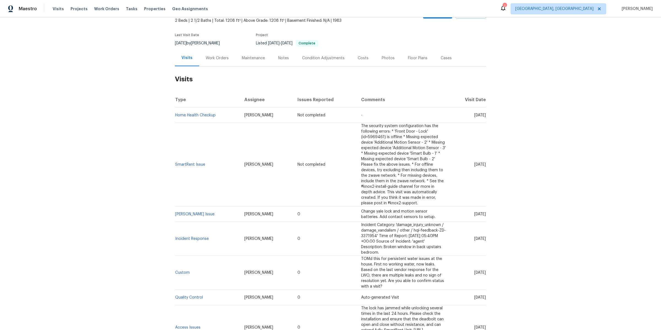
scroll to position [60, 0]
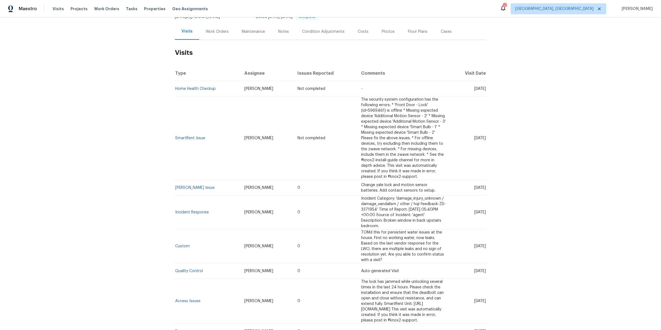
drag, startPoint x: 123, startPoint y: 69, endPoint x: 480, endPoint y: 255, distance: 402.4
click at [480, 255] on div "Back to all projects 1813 Worthington Run Dr # A, Columbus, OH 43235 2 Beds | 2…" at bounding box center [330, 173] width 661 height 312
click at [531, 213] on div "Back to all projects 1813 Worthington Run Dr # A, Columbus, OH 43235 2 Beds | 2…" at bounding box center [330, 173] width 661 height 312
click at [186, 136] on link "SmartRent Issue" at bounding box center [190, 138] width 30 height 4
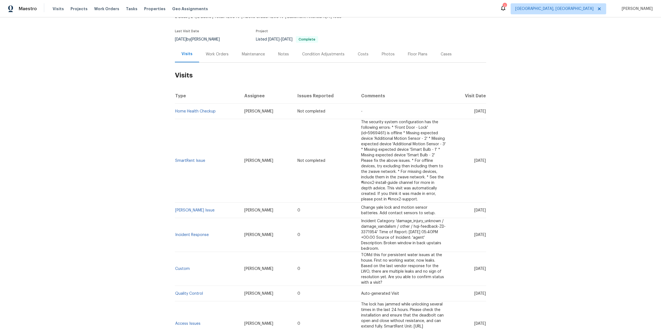
scroll to position [40, 0]
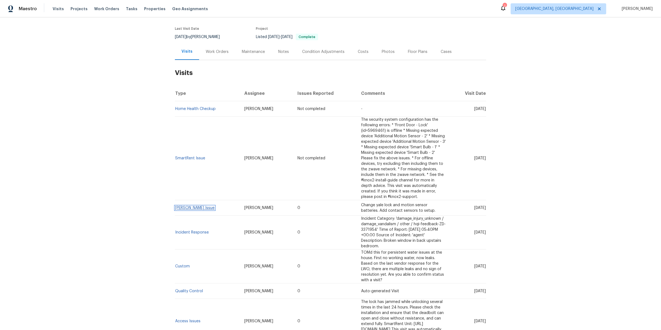
click at [183, 206] on link "[PERSON_NAME] Issue" at bounding box center [194, 208] width 39 height 4
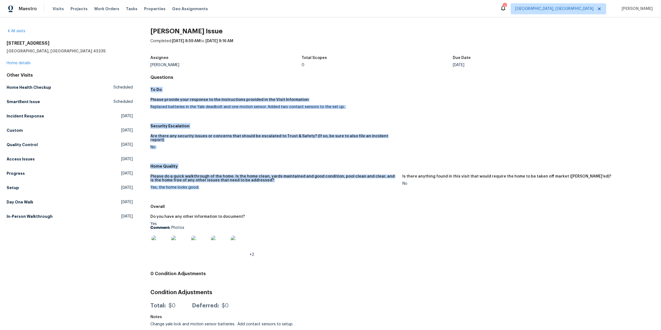
drag, startPoint x: 237, startPoint y: 77, endPoint x: 255, endPoint y: 194, distance: 118.7
click at [255, 194] on div "[PERSON_NAME] Issue Completed: [DATE] 8:59 AM to [DATE] 9:16 AM Assignee [PERSO…" at bounding box center [402, 178] width 504 height 301
click at [255, 194] on div "Please do a quick walkthrough of the home. Is the home clean, yards maintained …" at bounding box center [402, 186] width 504 height 30
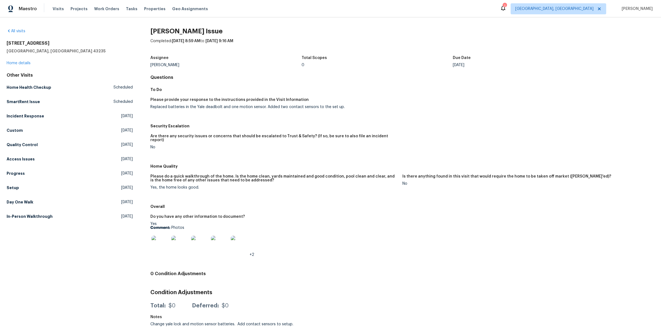
drag, startPoint x: 59, startPoint y: 43, endPoint x: 1, endPoint y: 40, distance: 58.4
click at [1, 40] on div "All visits [STREET_ADDRESS] Home details Other Visits Home Health Checkup Sched…" at bounding box center [330, 173] width 661 height 312
copy h2 "[STREET_ADDRESS]"
